Goal: Task Accomplishment & Management: Use online tool/utility

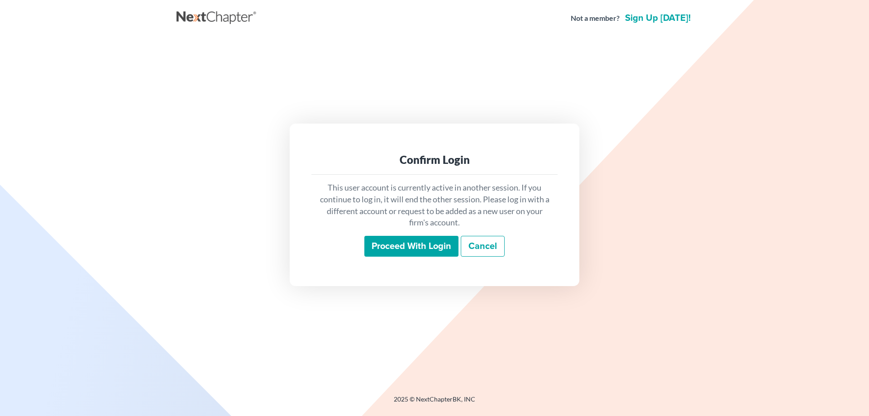
click at [439, 242] on input "Proceed with login" at bounding box center [411, 246] width 94 height 21
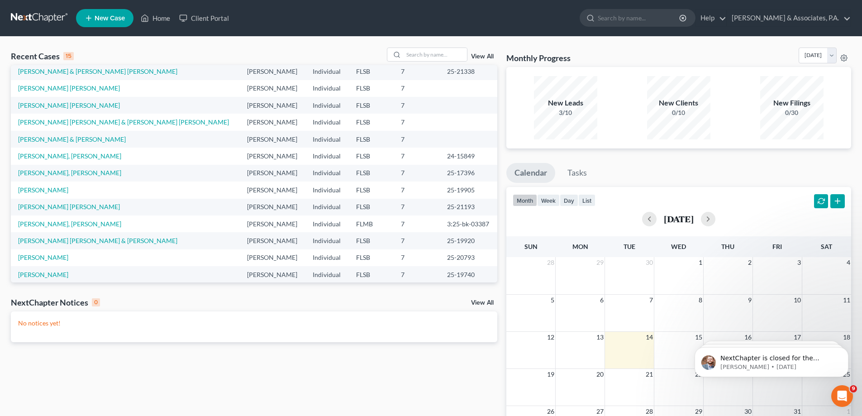
scroll to position [62, 0]
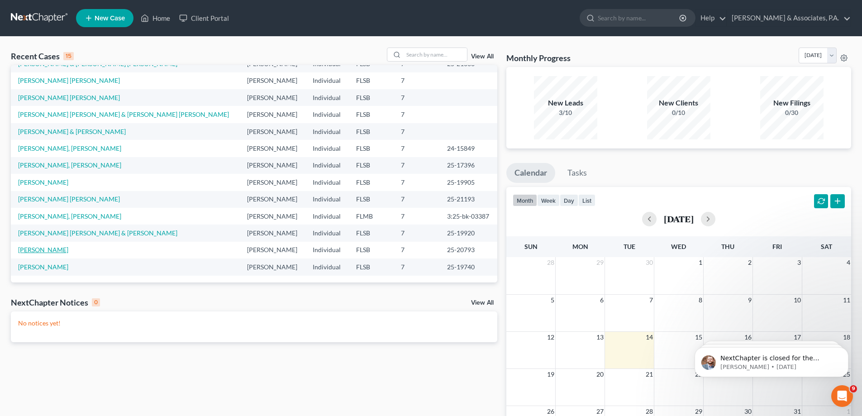
click at [41, 250] on link "Carranza, Johnny" at bounding box center [43, 250] width 50 height 8
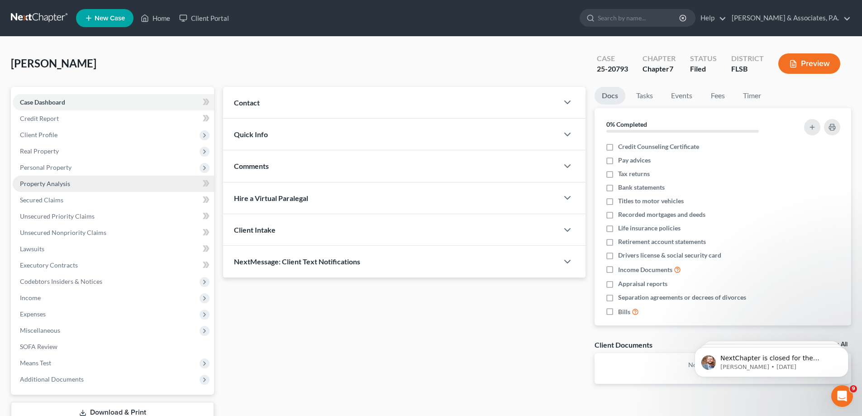
click at [73, 184] on link "Property Analysis" at bounding box center [113, 184] width 201 height 16
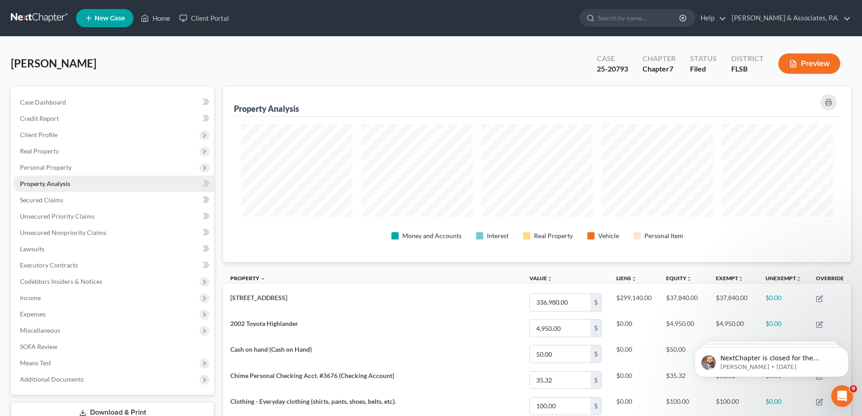
scroll to position [175, 628]
click at [68, 167] on span "Personal Property" at bounding box center [46, 167] width 52 height 8
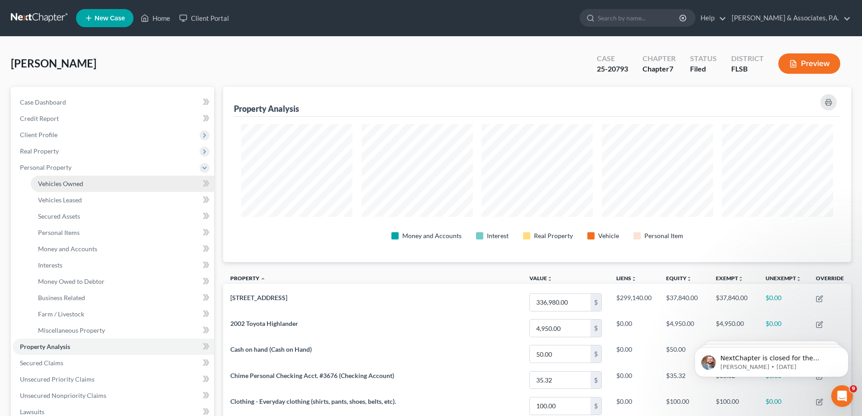
click at [72, 182] on span "Vehicles Owned" at bounding box center [60, 184] width 45 height 8
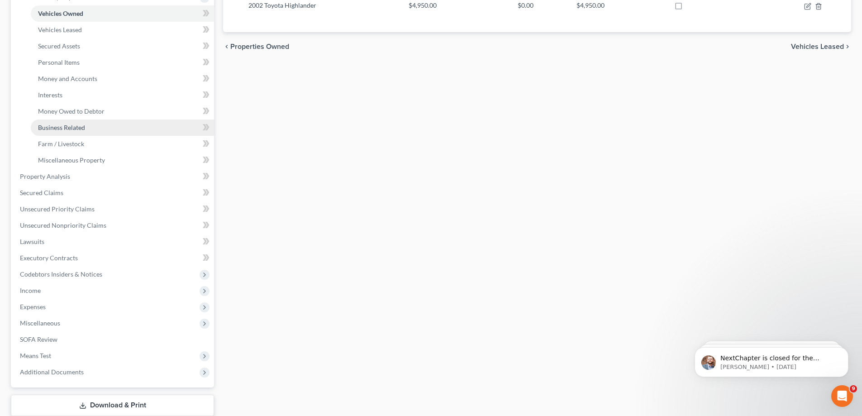
scroll to position [228, 0]
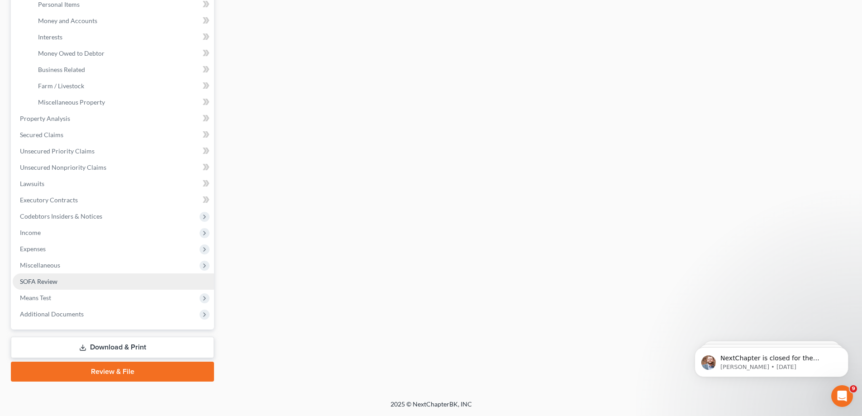
click at [92, 281] on link "SOFA Review" at bounding box center [113, 281] width 201 height 16
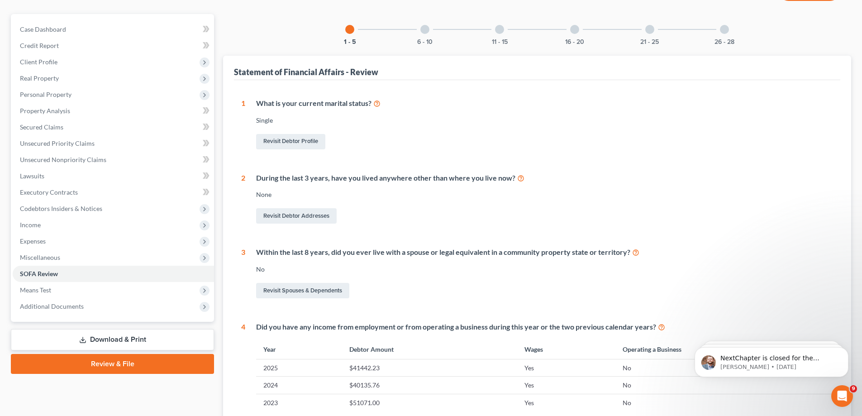
scroll to position [265, 0]
